Goal: Information Seeking & Learning: Learn about a topic

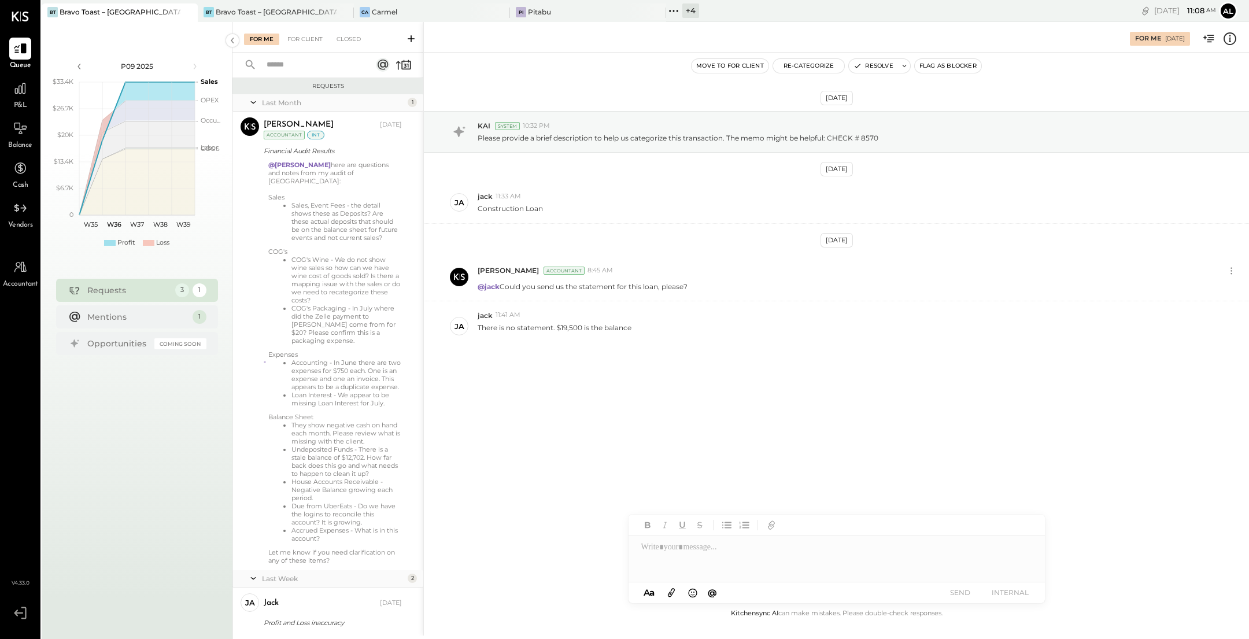
scroll to position [142, 0]
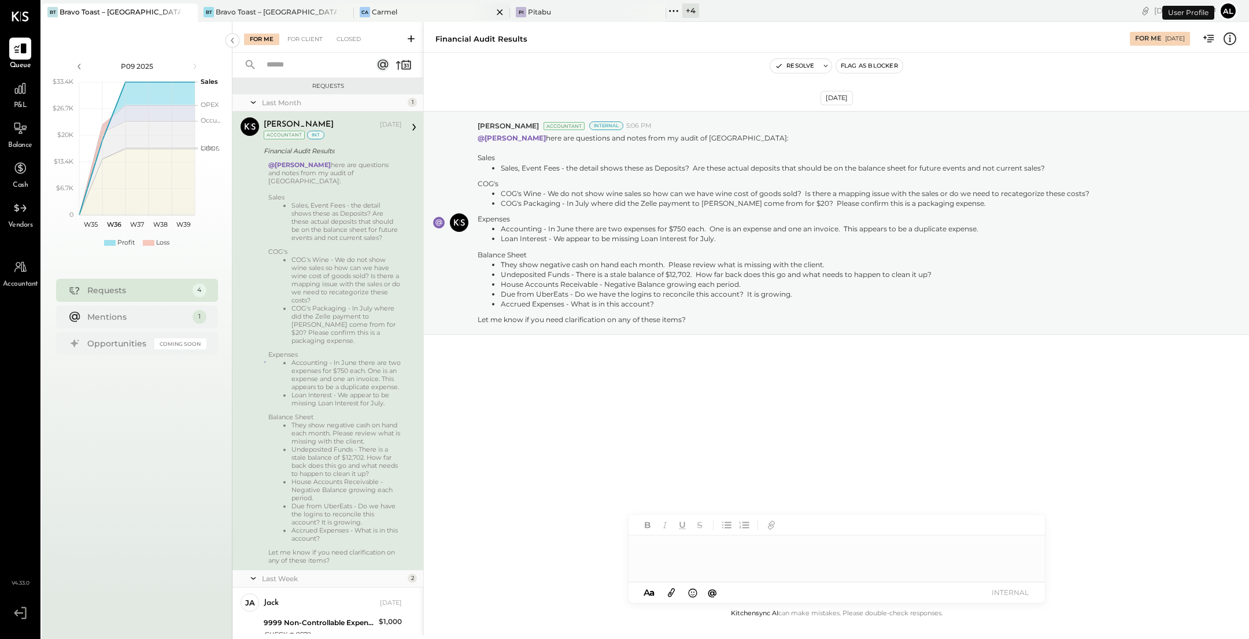
click at [416, 17] on div "Ca Carmel" at bounding box center [432, 12] width 156 height 18
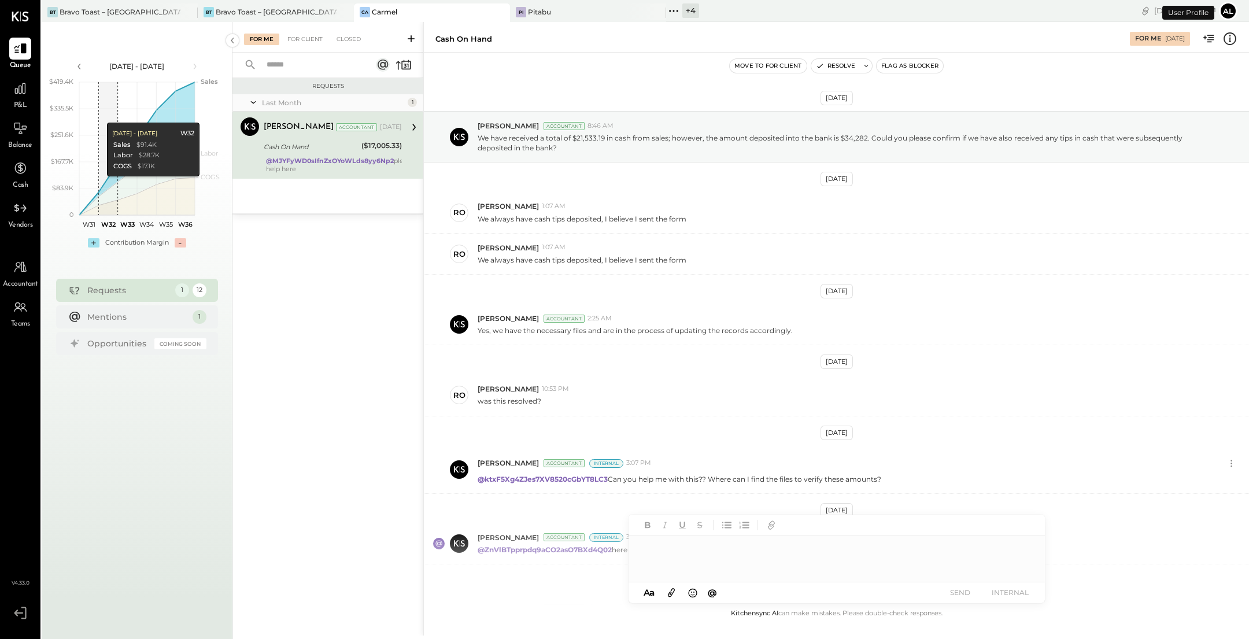
scroll to position [220, 0]
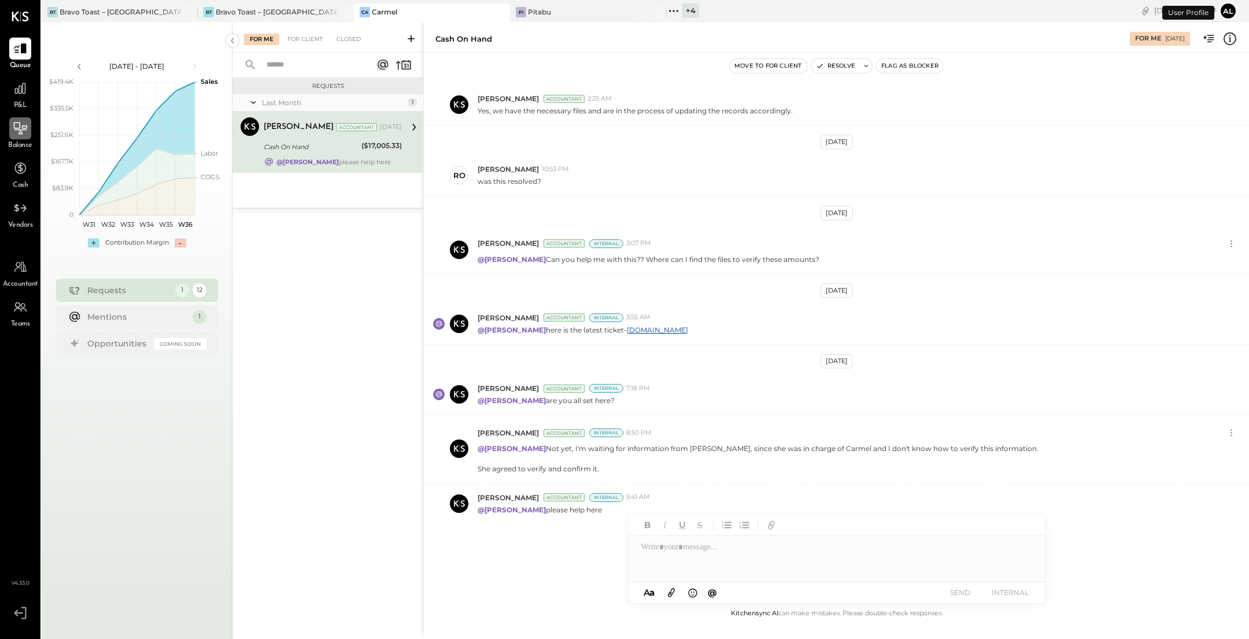
click at [22, 132] on icon at bounding box center [20, 128] width 15 height 15
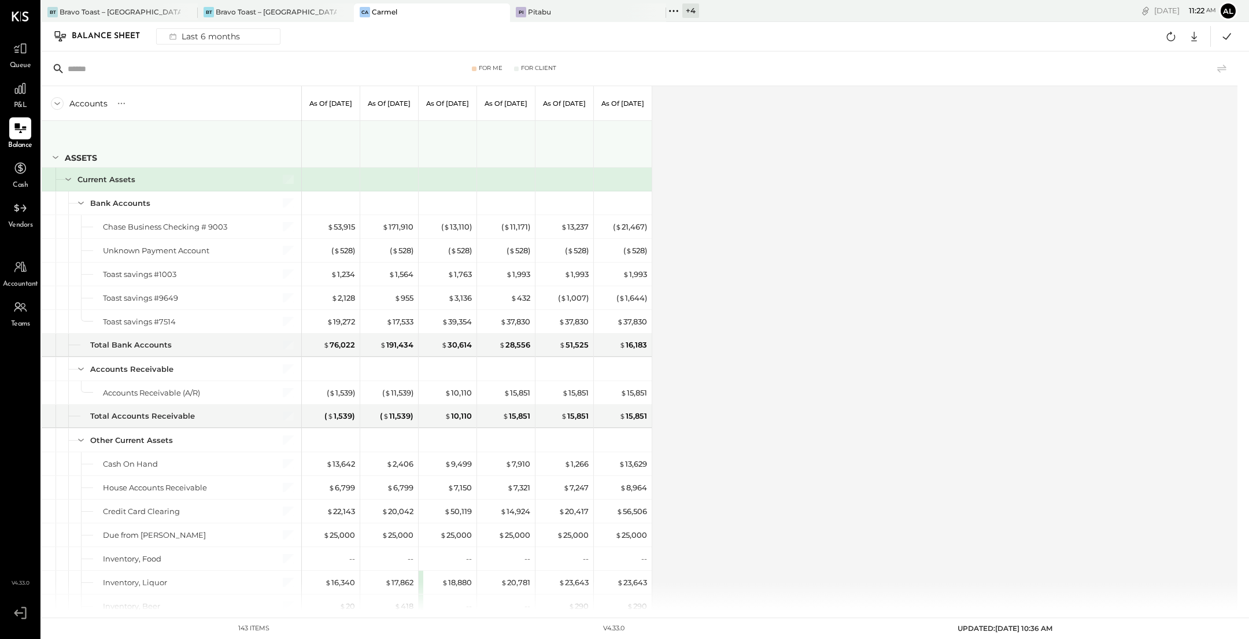
scroll to position [1650, 0]
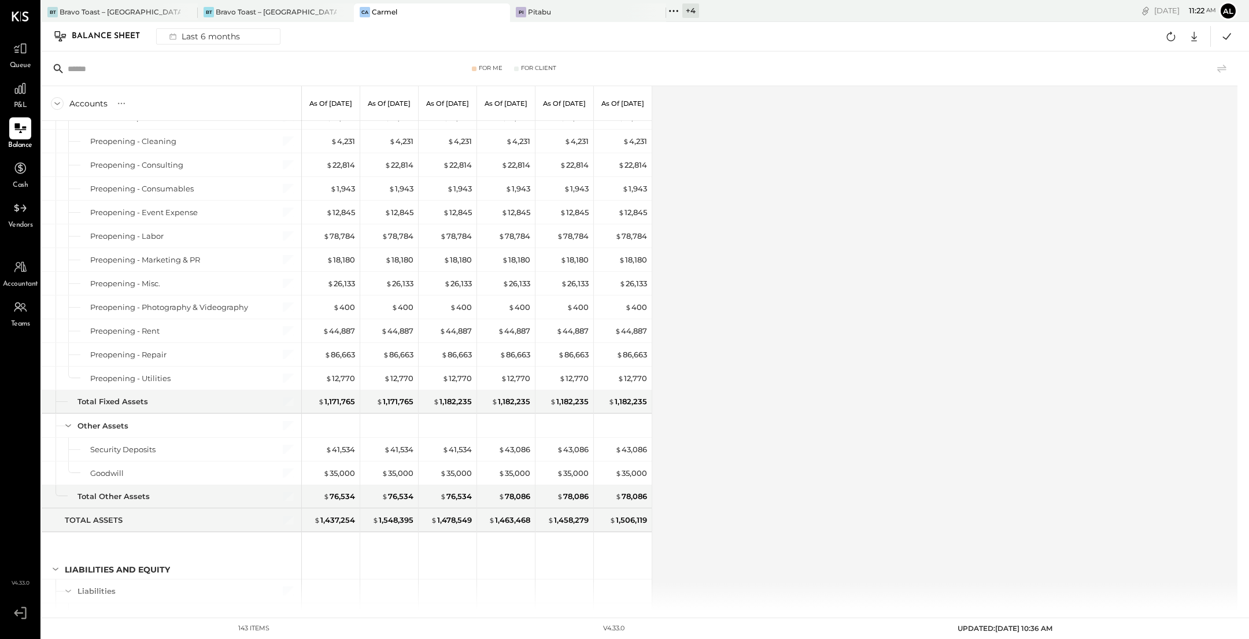
click at [21, 99] on div "P&L" at bounding box center [20, 94] width 22 height 34
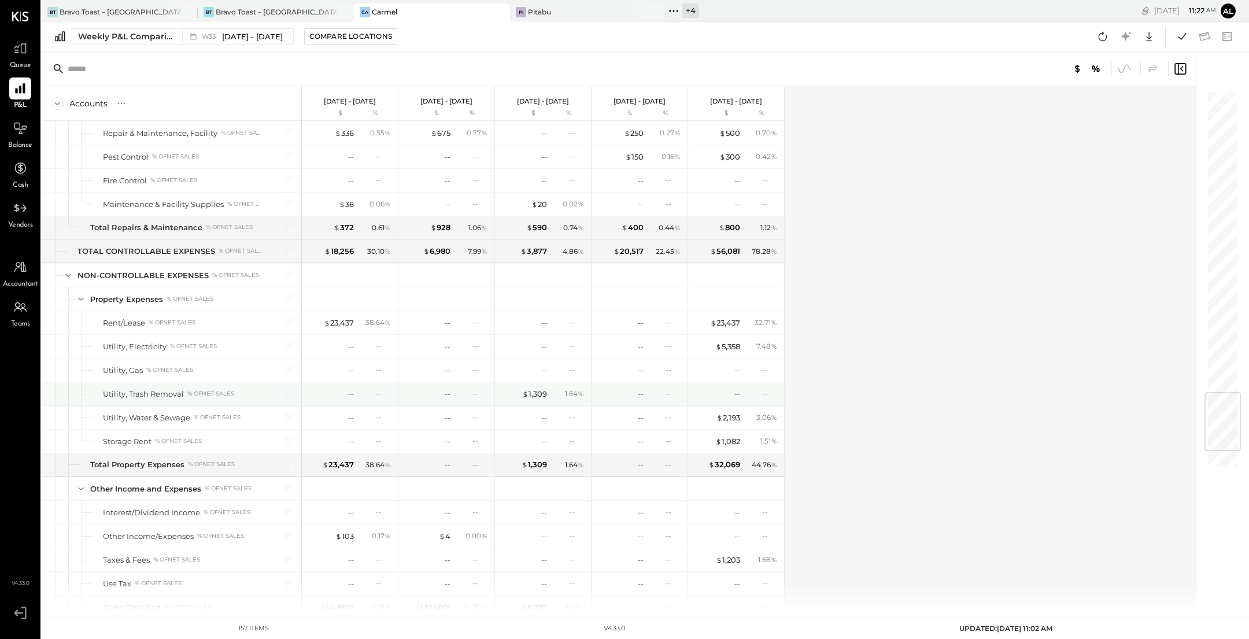
scroll to position [2509, 0]
click at [223, 39] on span "[DATE] - [DATE]" at bounding box center [252, 36] width 61 height 11
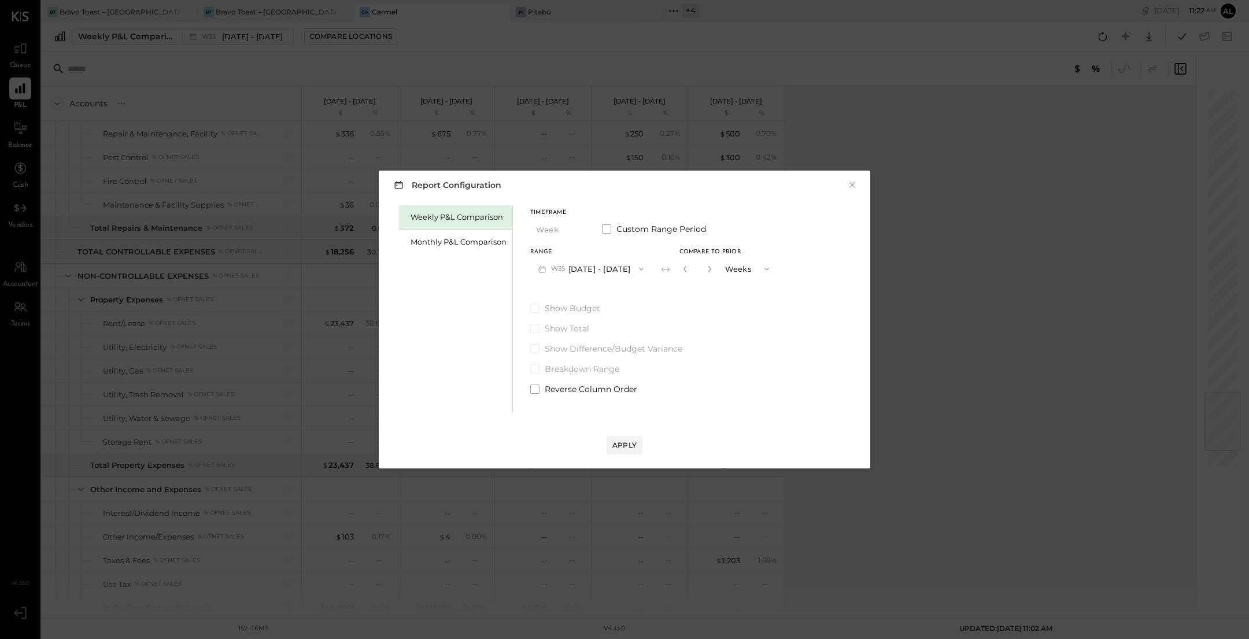
click at [742, 274] on button "Weeks" at bounding box center [748, 268] width 58 height 21
click at [793, 279] on div "Weekly P&L Comparison Monthly P&L Comparison Timeframe Week Custom Range Period…" at bounding box center [624, 307] width 468 height 210
click at [479, 245] on div "Monthly P&L Comparison" at bounding box center [458, 241] width 96 height 11
click at [672, 267] on div "Compare" at bounding box center [684, 268] width 38 height 10
click at [706, 272] on button "button" at bounding box center [709, 268] width 9 height 13
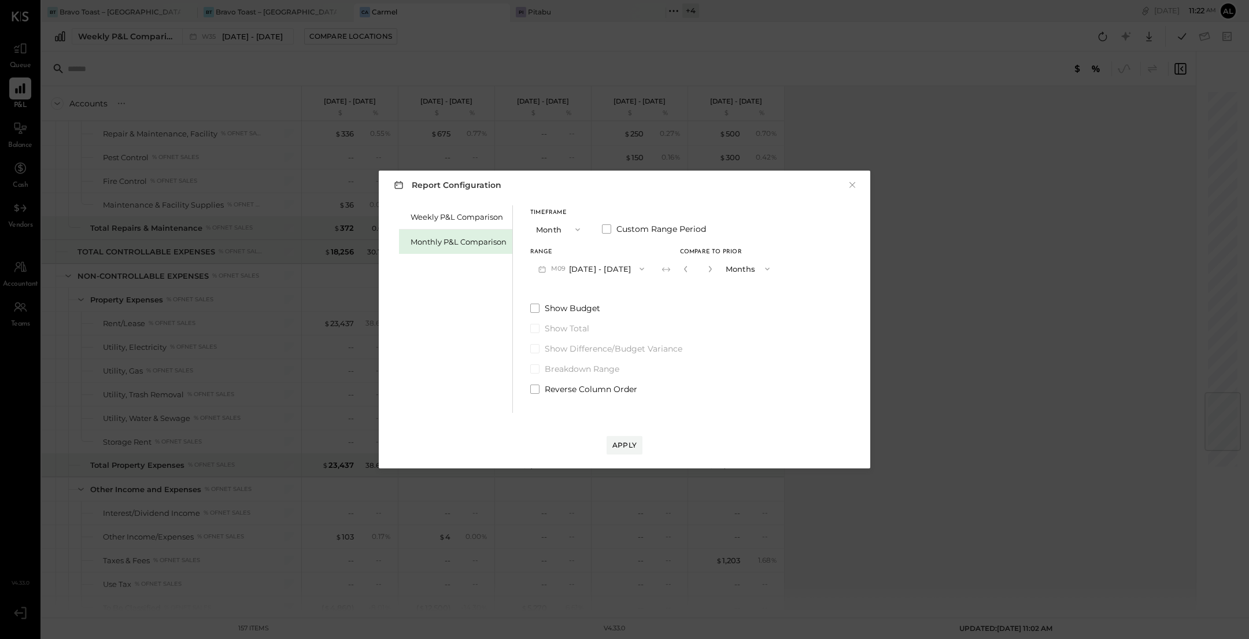
click at [706, 272] on button "button" at bounding box center [709, 268] width 9 height 13
type input "*"
click at [627, 452] on button "Apply" at bounding box center [624, 445] width 36 height 18
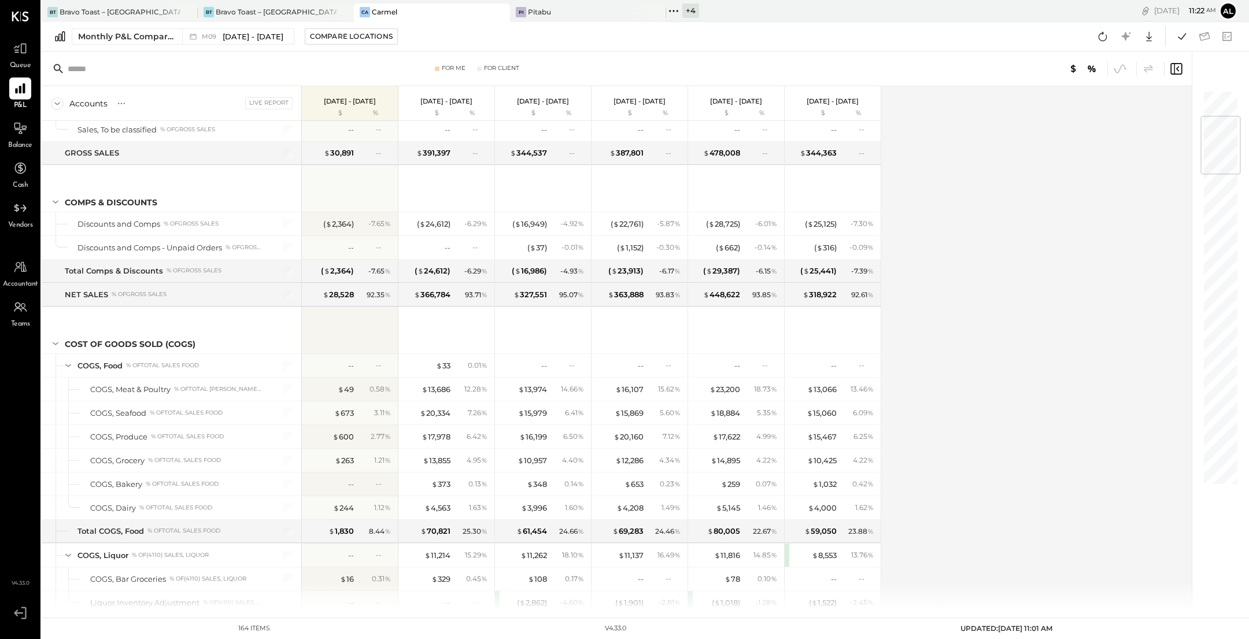
scroll to position [2614, 0]
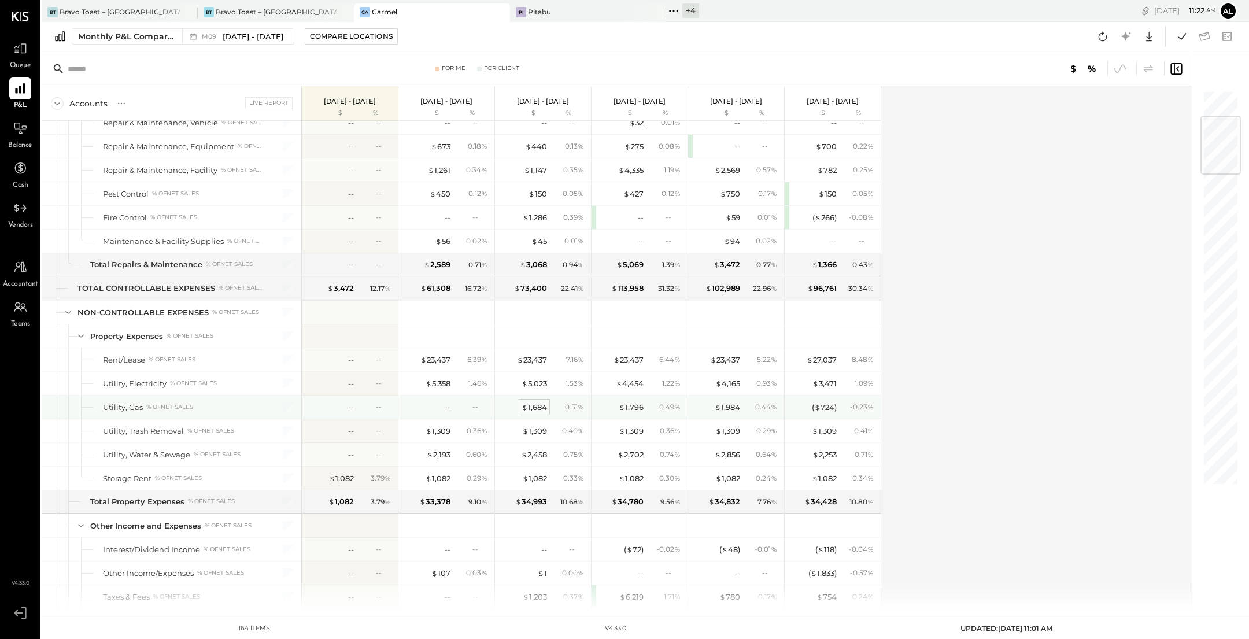
click at [541, 402] on div "$ 1,684" at bounding box center [533, 407] width 25 height 11
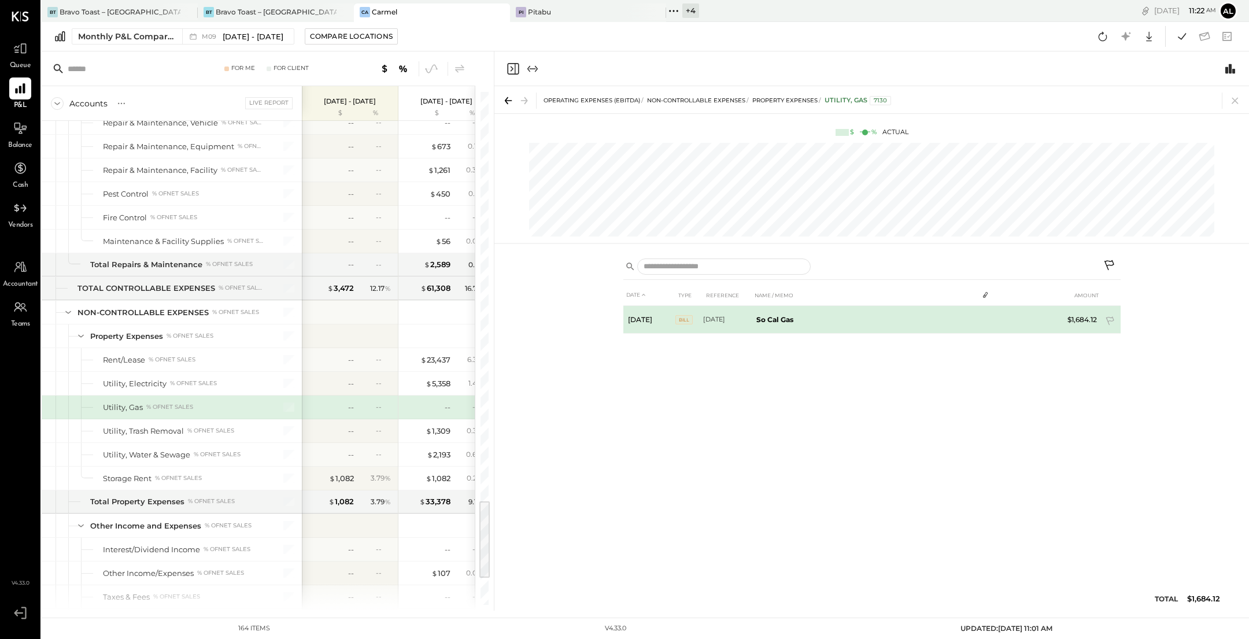
click at [788, 323] on td "So Cal Gas" at bounding box center [864, 320] width 226 height 28
click at [990, 320] on div "3" at bounding box center [985, 318] width 16 height 9
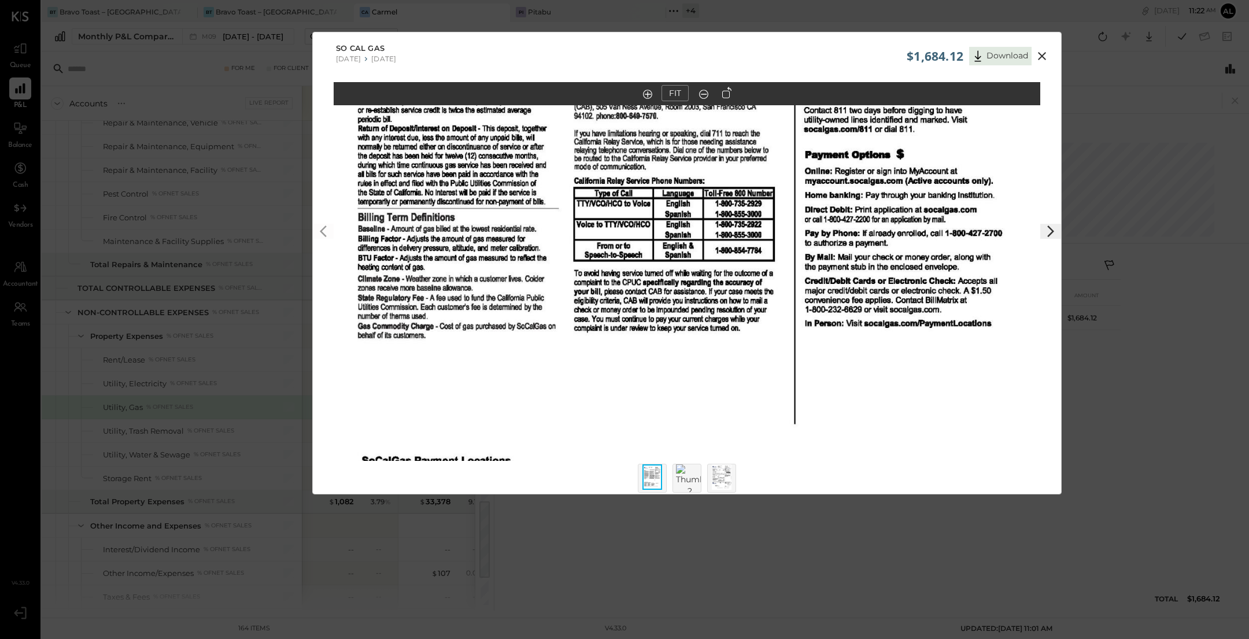
scroll to position [10, 0]
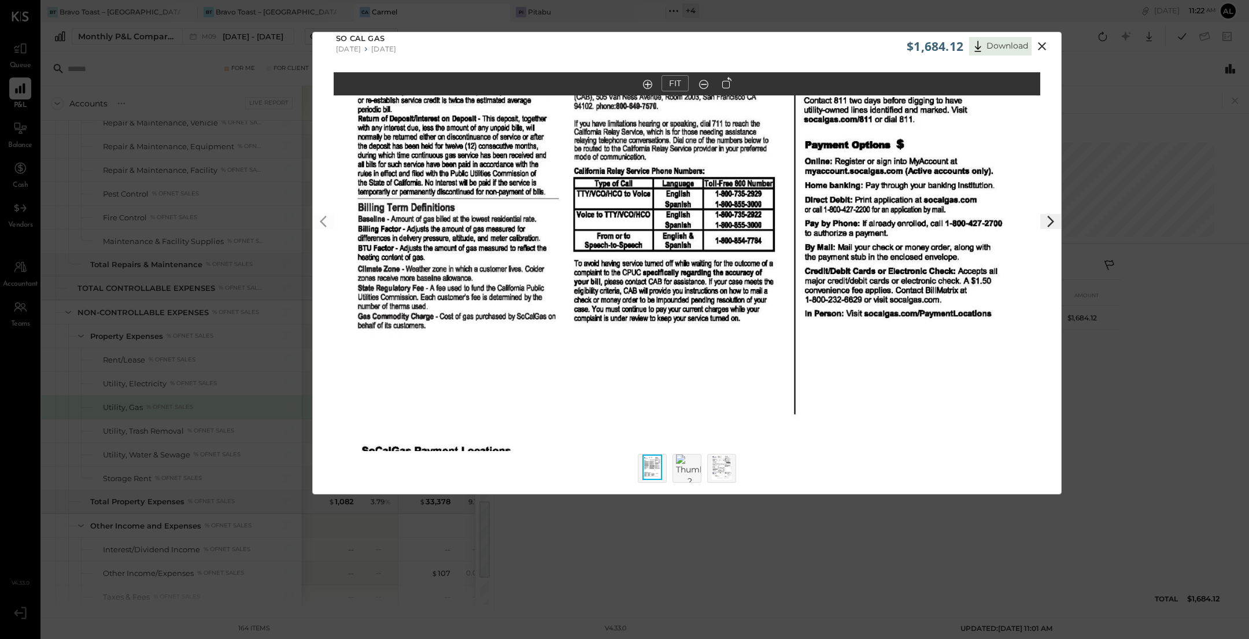
click at [680, 467] on img at bounding box center [690, 470] width 28 height 32
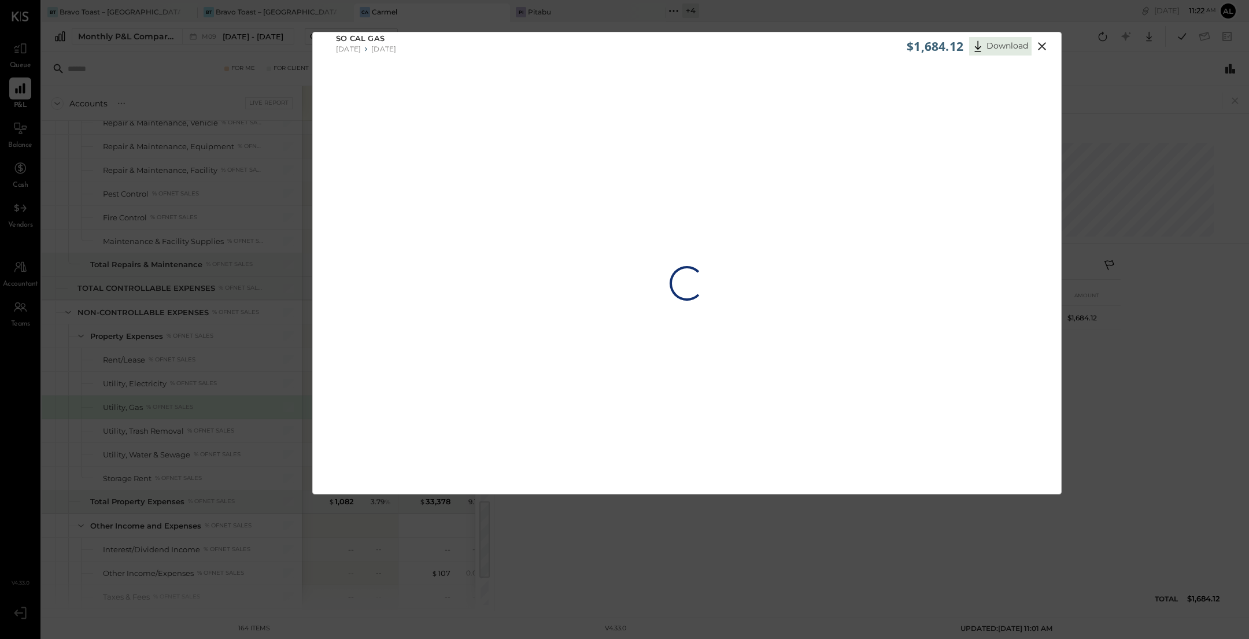
click at [723, 471] on div "Loading…" at bounding box center [687, 283] width 748 height 422
click at [1046, 46] on icon at bounding box center [1042, 46] width 14 height 14
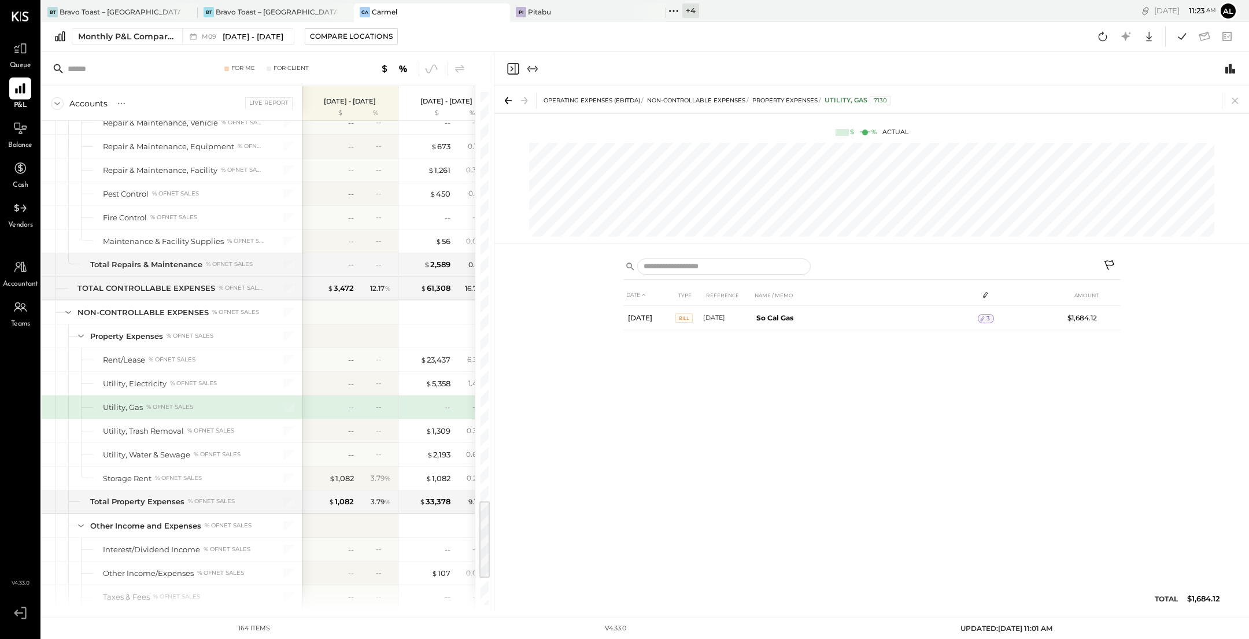
scroll to position [850, 0]
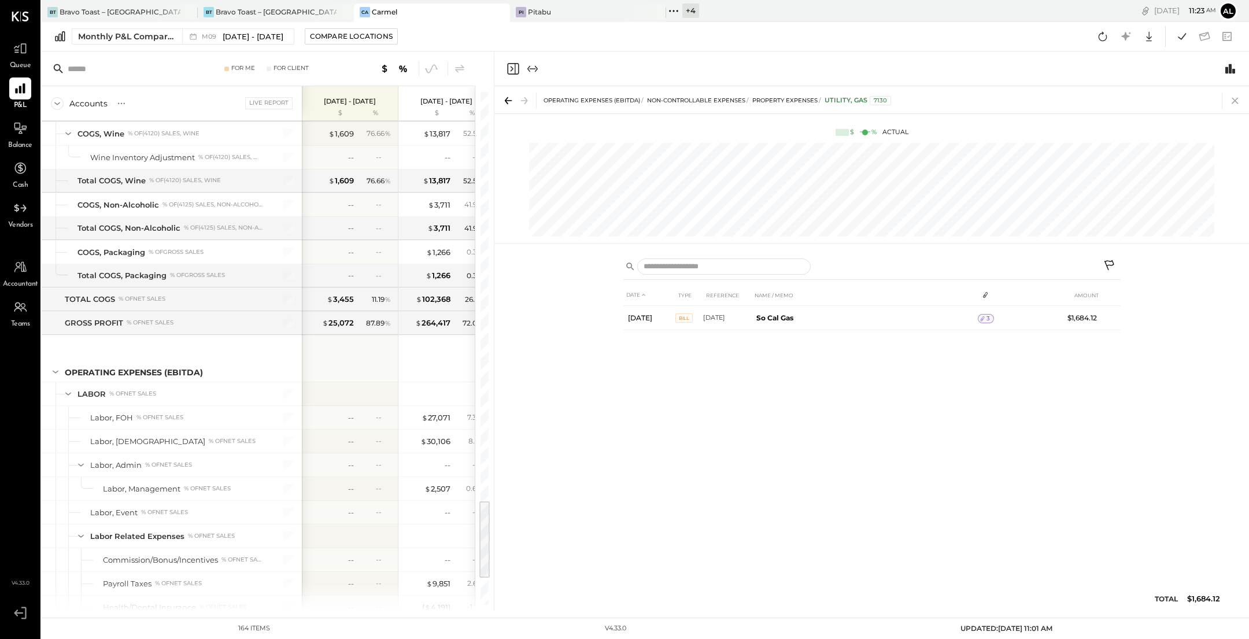
click at [1237, 95] on icon at bounding box center [1235, 100] width 16 height 16
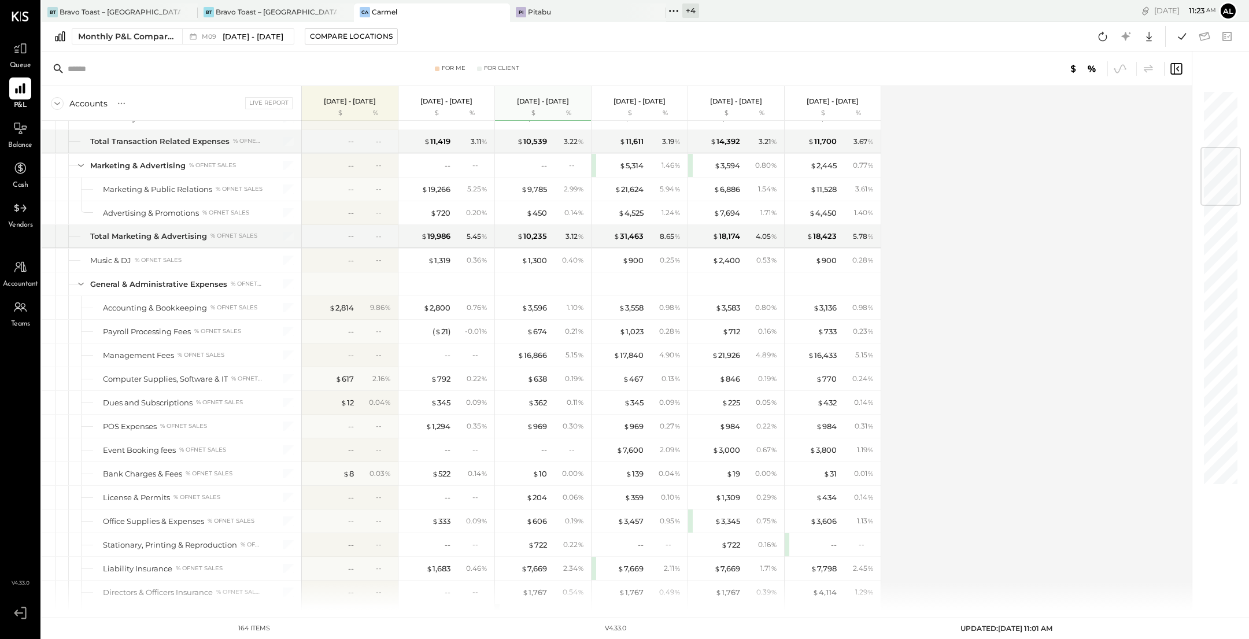
scroll to position [2614, 0]
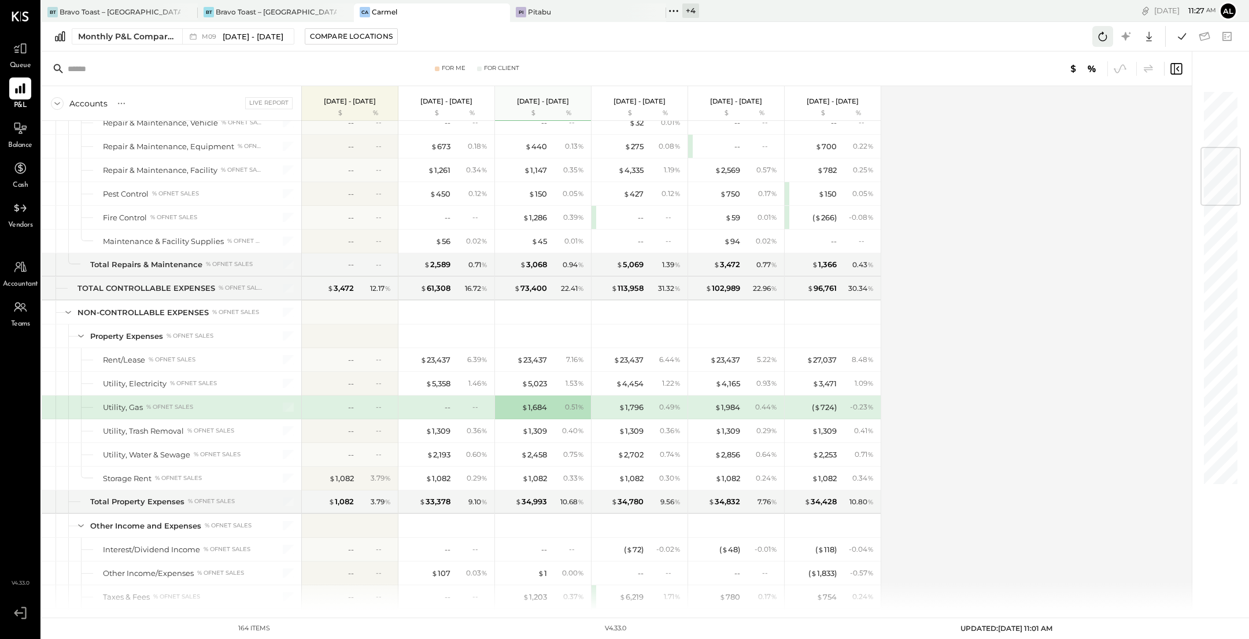
click at [1105, 38] on icon at bounding box center [1102, 36] width 15 height 15
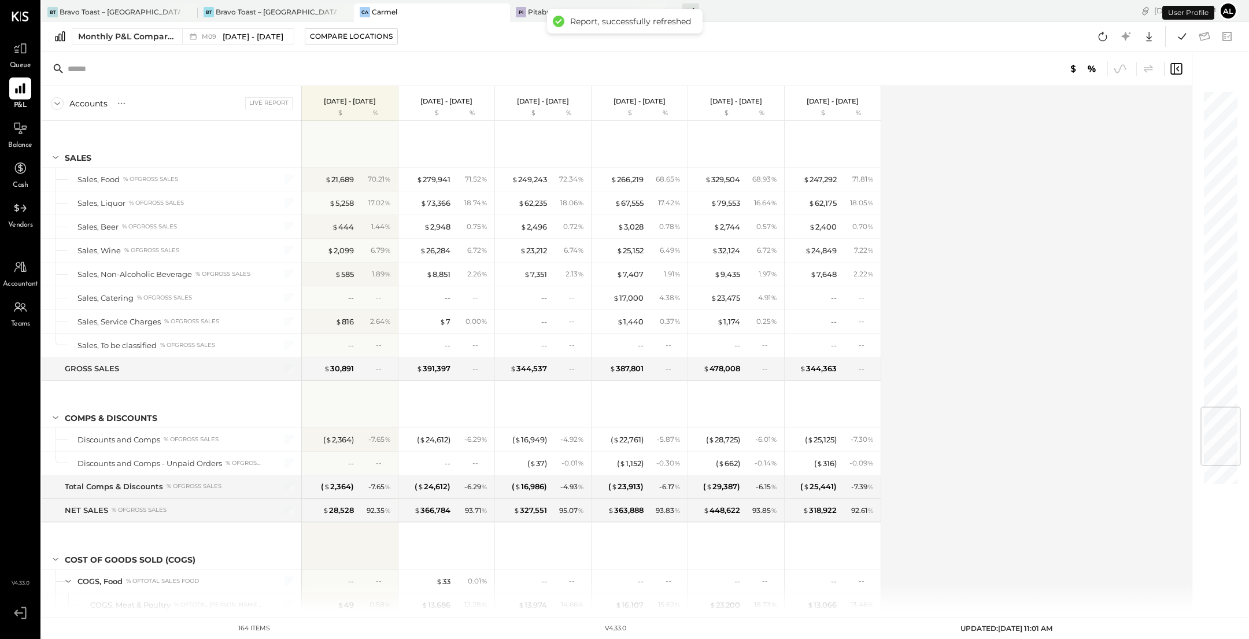
scroll to position [2627, 0]
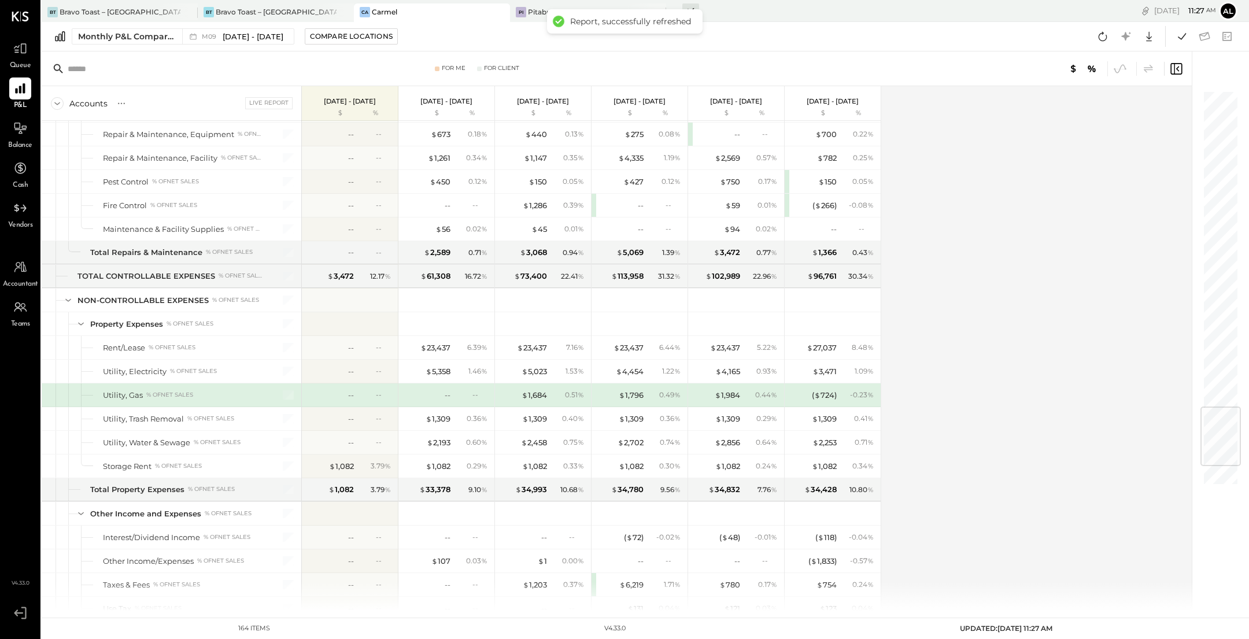
click at [14, 60] on div "Queue" at bounding box center [20, 55] width 22 height 34
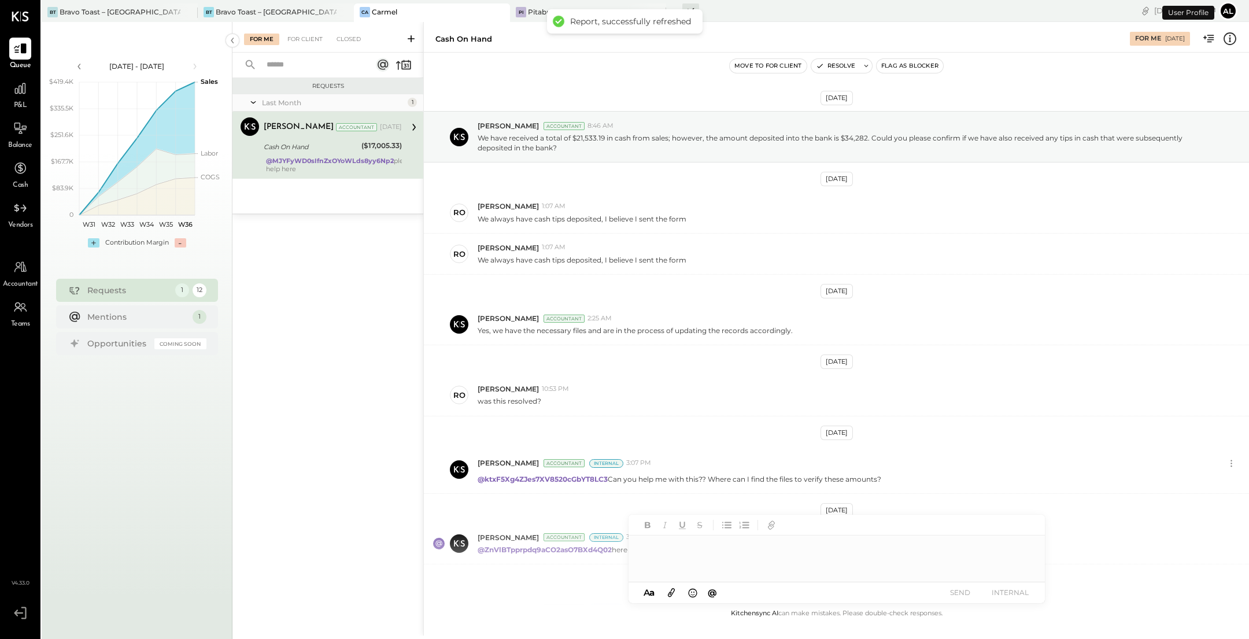
scroll to position [220, 0]
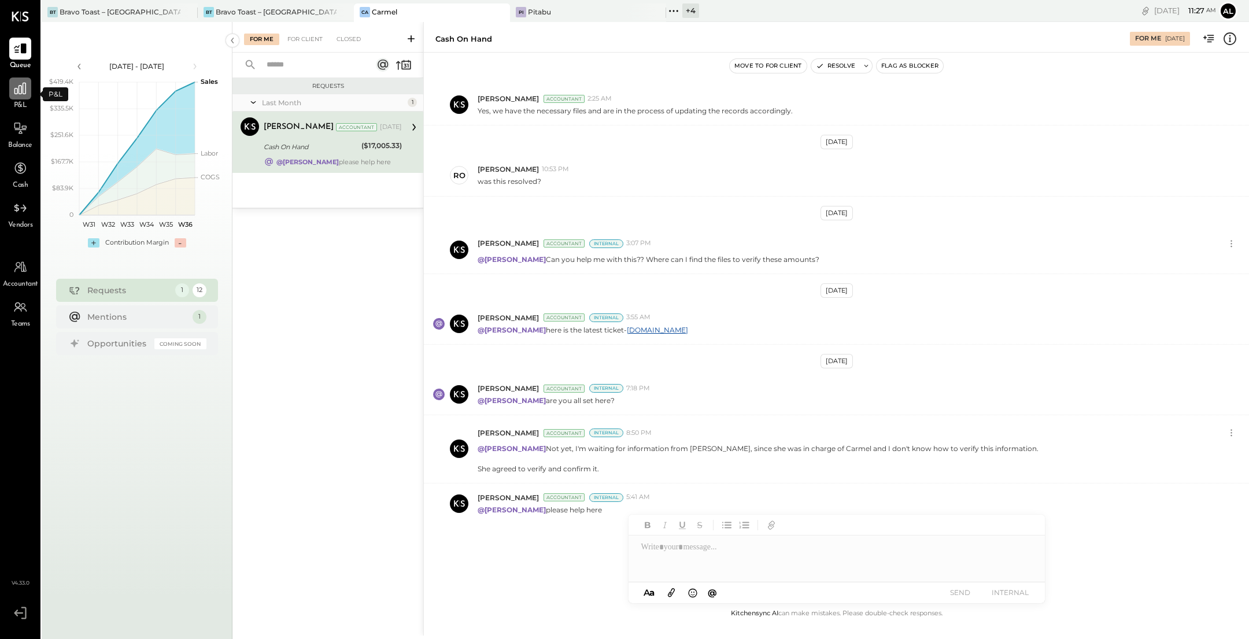
click at [15, 87] on icon at bounding box center [20, 88] width 15 height 15
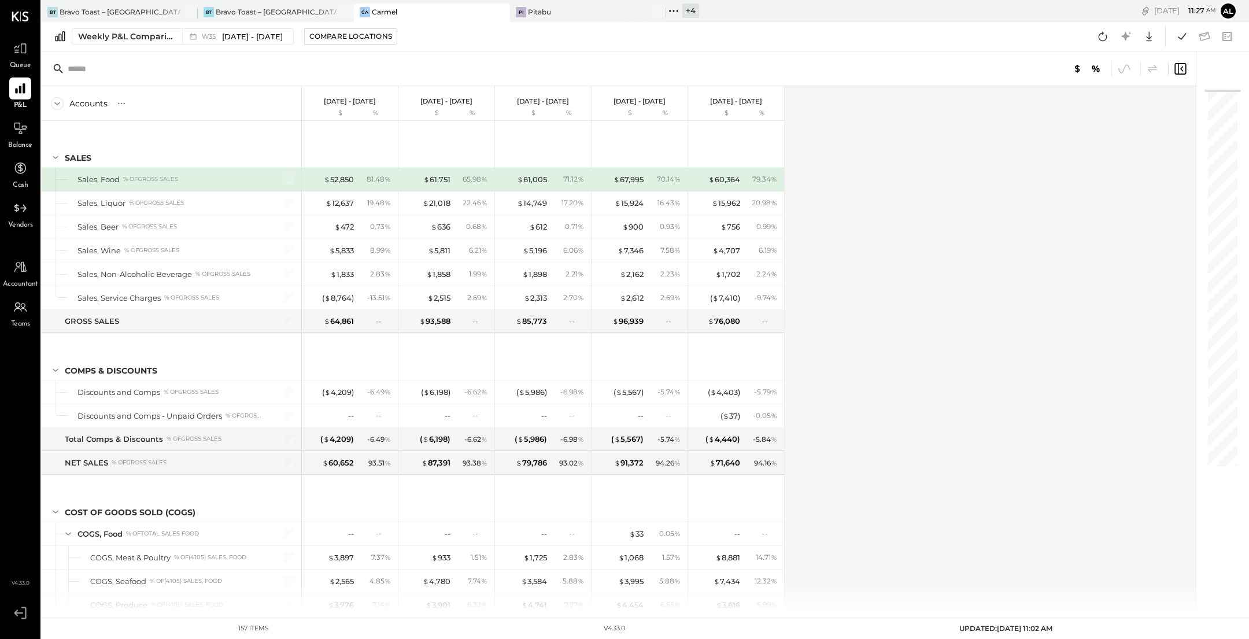
scroll to position [2473, 0]
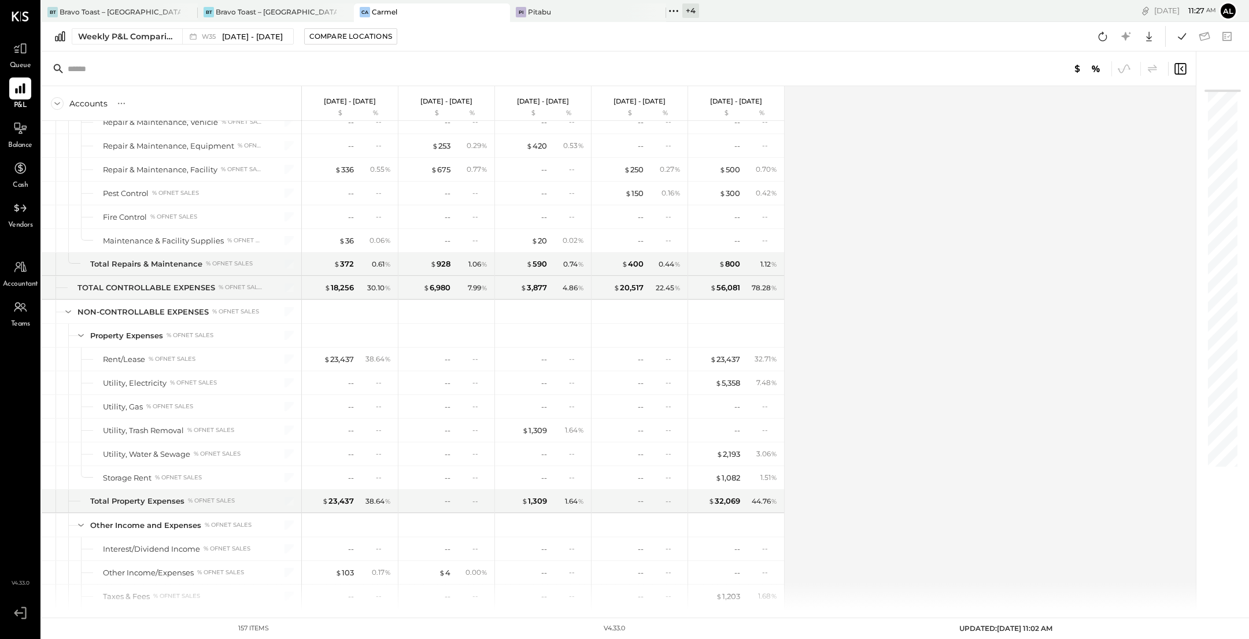
click at [955, 213] on div "Accounts S % GL [DATE] - [DATE] $ % [DATE] - [DATE] $ % [DATE] - [DATE] $ % [DA…" at bounding box center [619, 348] width 1155 height 524
click at [256, 35] on span "[DATE] - [DATE]" at bounding box center [252, 36] width 61 height 11
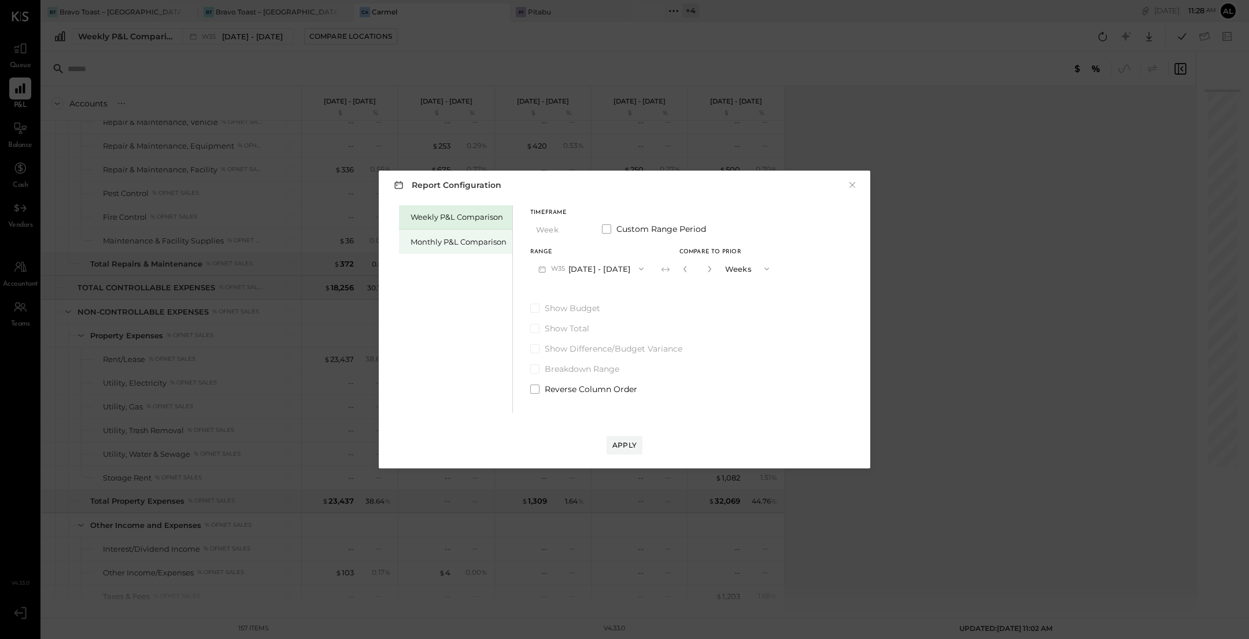
click at [488, 239] on div "Monthly P&L Comparison" at bounding box center [458, 241] width 96 height 11
click at [684, 271] on div "Compare" at bounding box center [684, 268] width 38 height 10
click at [710, 275] on div "*" at bounding box center [698, 268] width 36 height 21
click at [707, 270] on icon "button" at bounding box center [709, 268] width 7 height 7
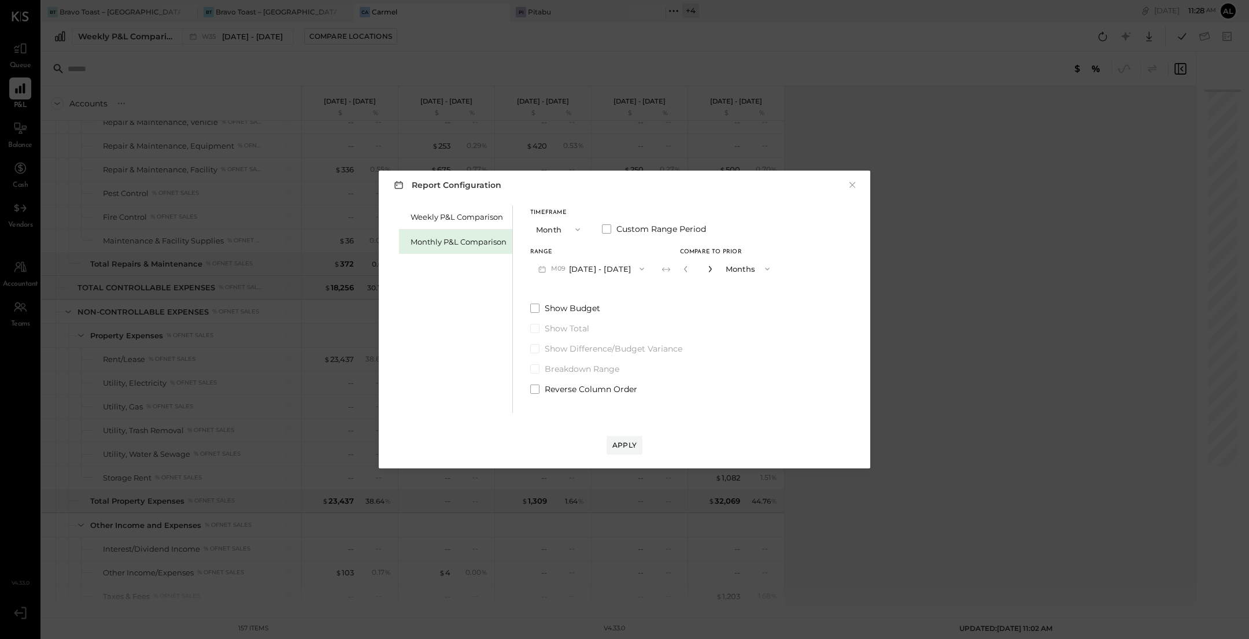
click at [707, 270] on icon "button" at bounding box center [709, 268] width 7 height 7
type input "*"
click at [629, 442] on div "Apply" at bounding box center [624, 445] width 24 height 10
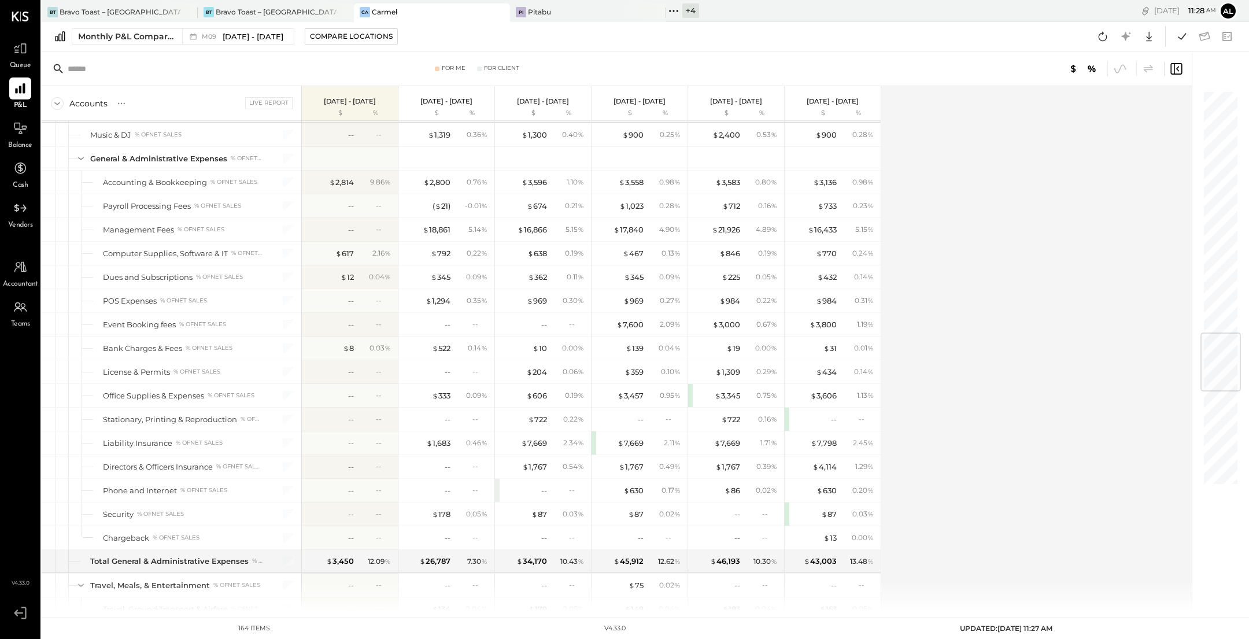
scroll to position [2614, 0]
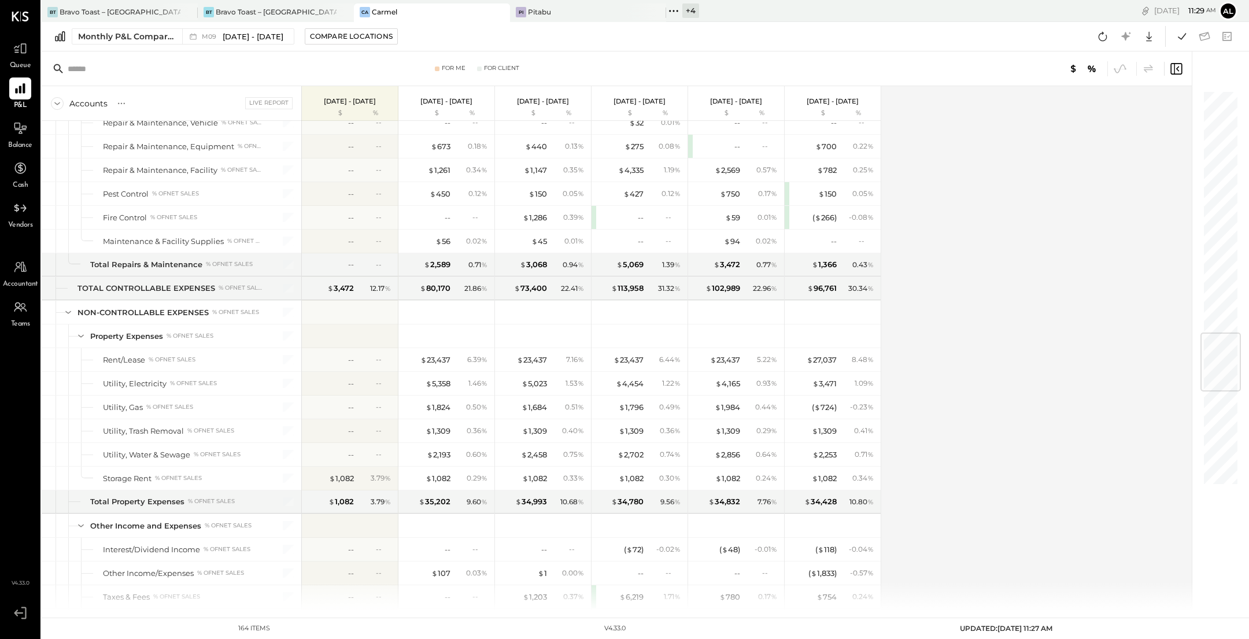
click at [1070, 264] on div "Accounts S % GL Live Report [DATE] - [DATE] $ % [DATE] - [DATE] $ % [DATE] - [D…" at bounding box center [617, 348] width 1151 height 524
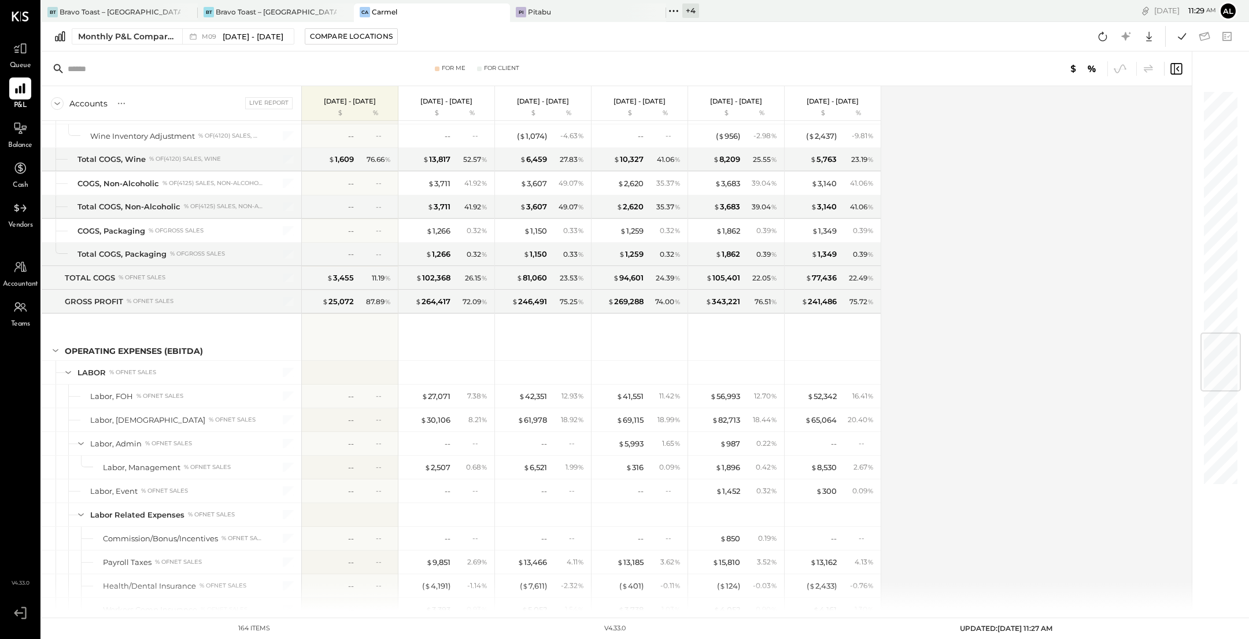
click at [142, 48] on div "Monthly P&L Comparison M09 [DATE] - [DATE] Compare Locations Google Sheets Excel" at bounding box center [645, 36] width 1207 height 29
click at [135, 36] on div "Monthly P&L Comparison" at bounding box center [126, 37] width 97 height 12
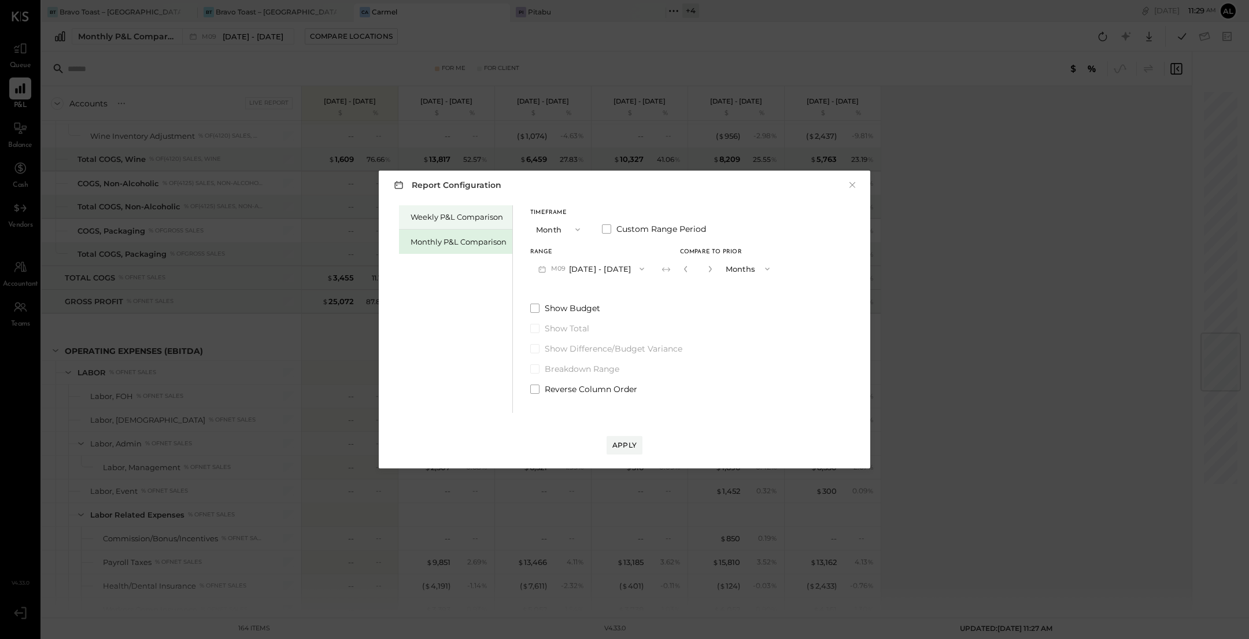
click at [436, 215] on div "Weekly P&L Comparison" at bounding box center [458, 217] width 96 height 11
click at [676, 265] on div "Compare" at bounding box center [684, 268] width 38 height 10
click at [708, 266] on icon "button" at bounding box center [709, 269] width 3 height 6
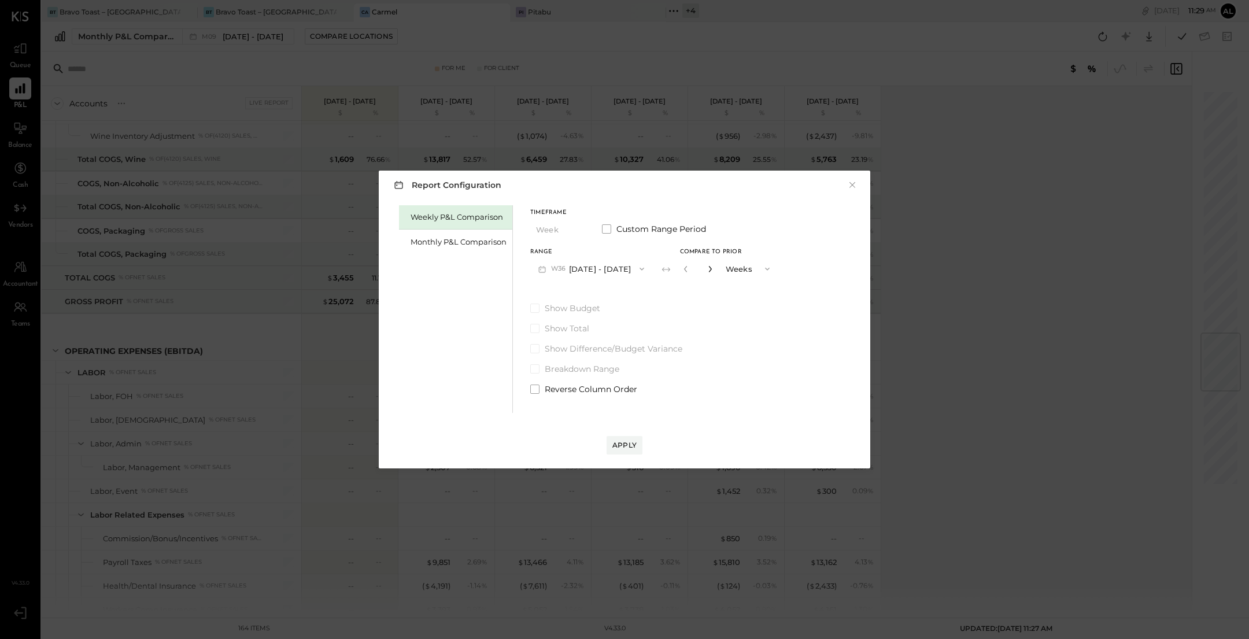
click at [708, 266] on icon "button" at bounding box center [709, 269] width 3 height 6
type input "*"
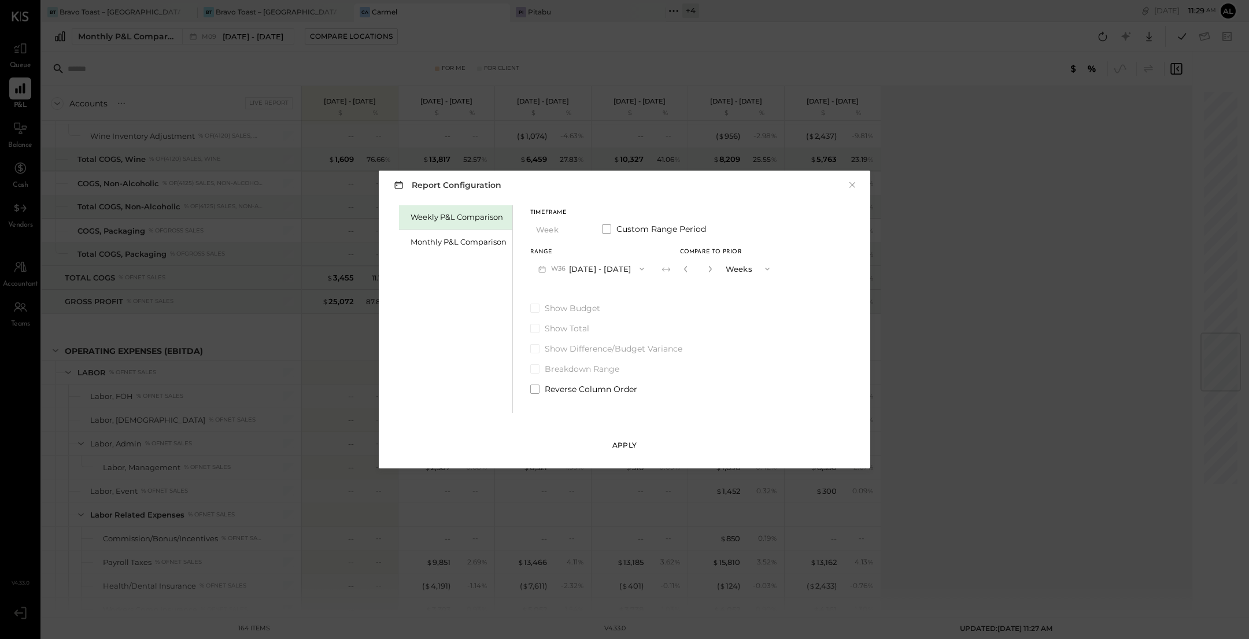
click at [632, 451] on button "Apply" at bounding box center [624, 445] width 36 height 18
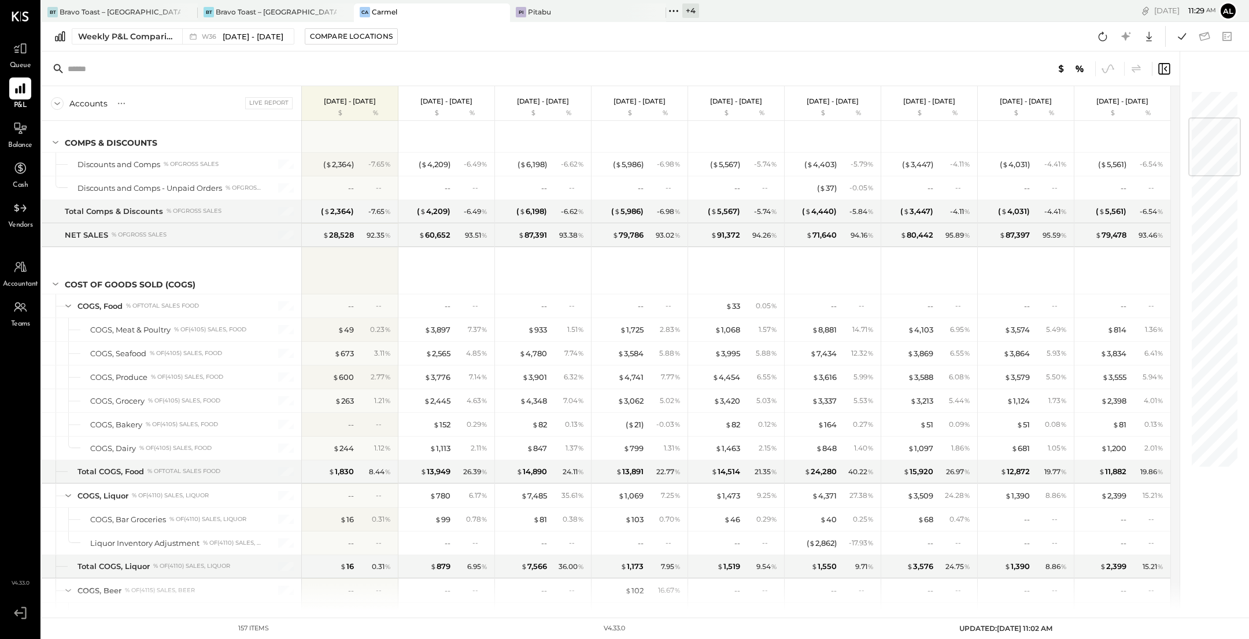
scroll to position [824, 0]
